Goal: Information Seeking & Learning: Learn about a topic

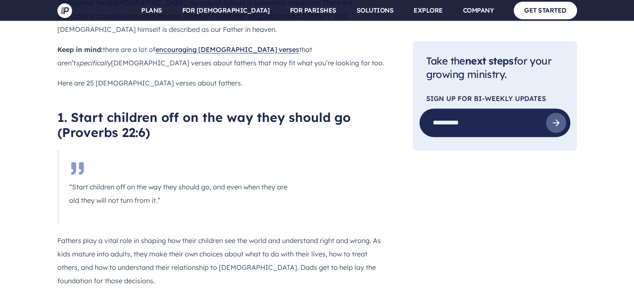
scroll to position [544, 0]
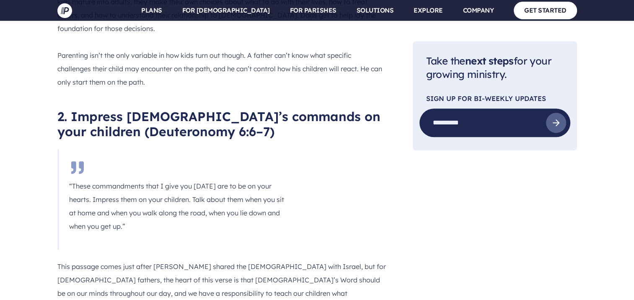
scroll to position [796, 0]
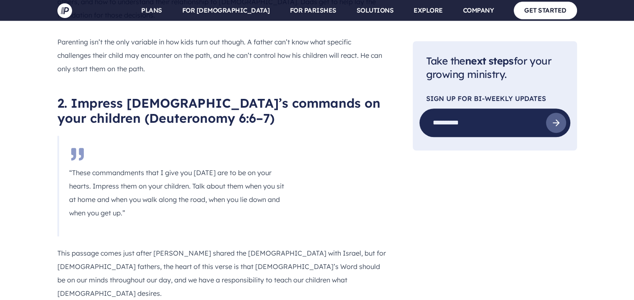
click at [243, 178] on p "“These commandments that I give you today are to be on your hearts. Impress the…" at bounding box center [178, 193] width 219 height 54
drag, startPoint x: 248, startPoint y: 184, endPoint x: 257, endPoint y: 178, distance: 11.1
click at [257, 178] on blockquote "“These commandments that I give you today are to be on your hearts. Impress the…" at bounding box center [177, 186] width 241 height 101
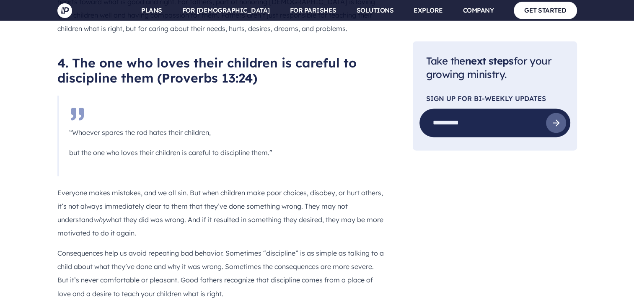
scroll to position [1256, 0]
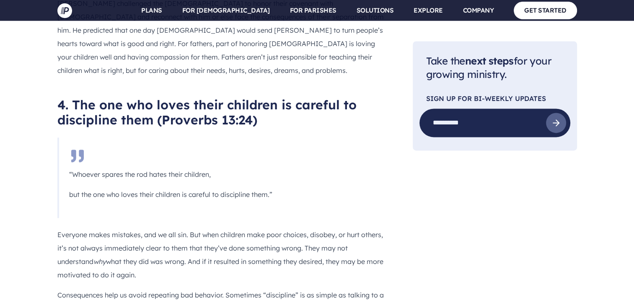
drag, startPoint x: 306, startPoint y: 118, endPoint x: 307, endPoint y: 141, distance: 22.6
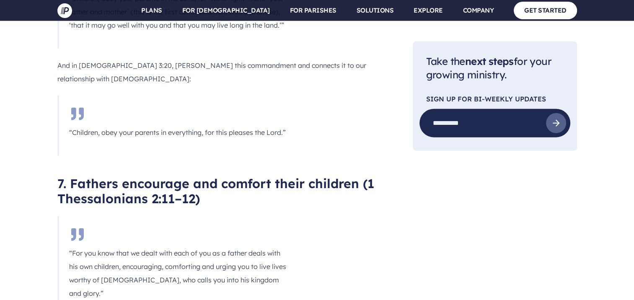
scroll to position [2136, 0]
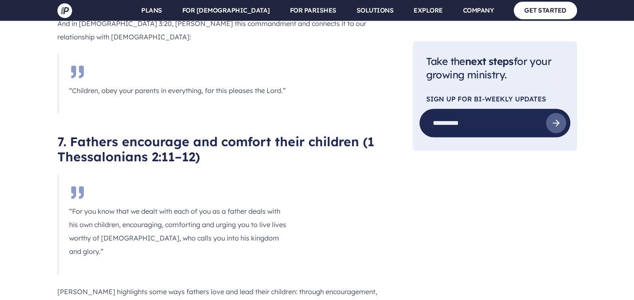
click at [276, 204] on p "“For you know that we dealt with each of you as a father deals with his own chi…" at bounding box center [178, 231] width 219 height 54
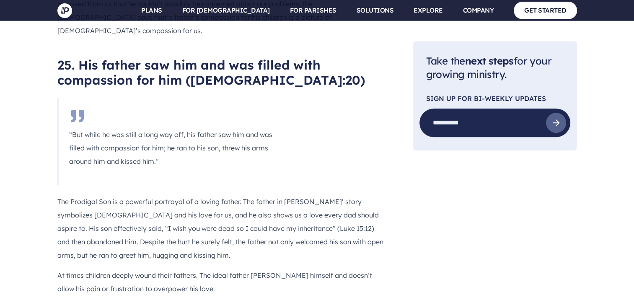
scroll to position [6989, 0]
